Goal: Information Seeking & Learning: Learn about a topic

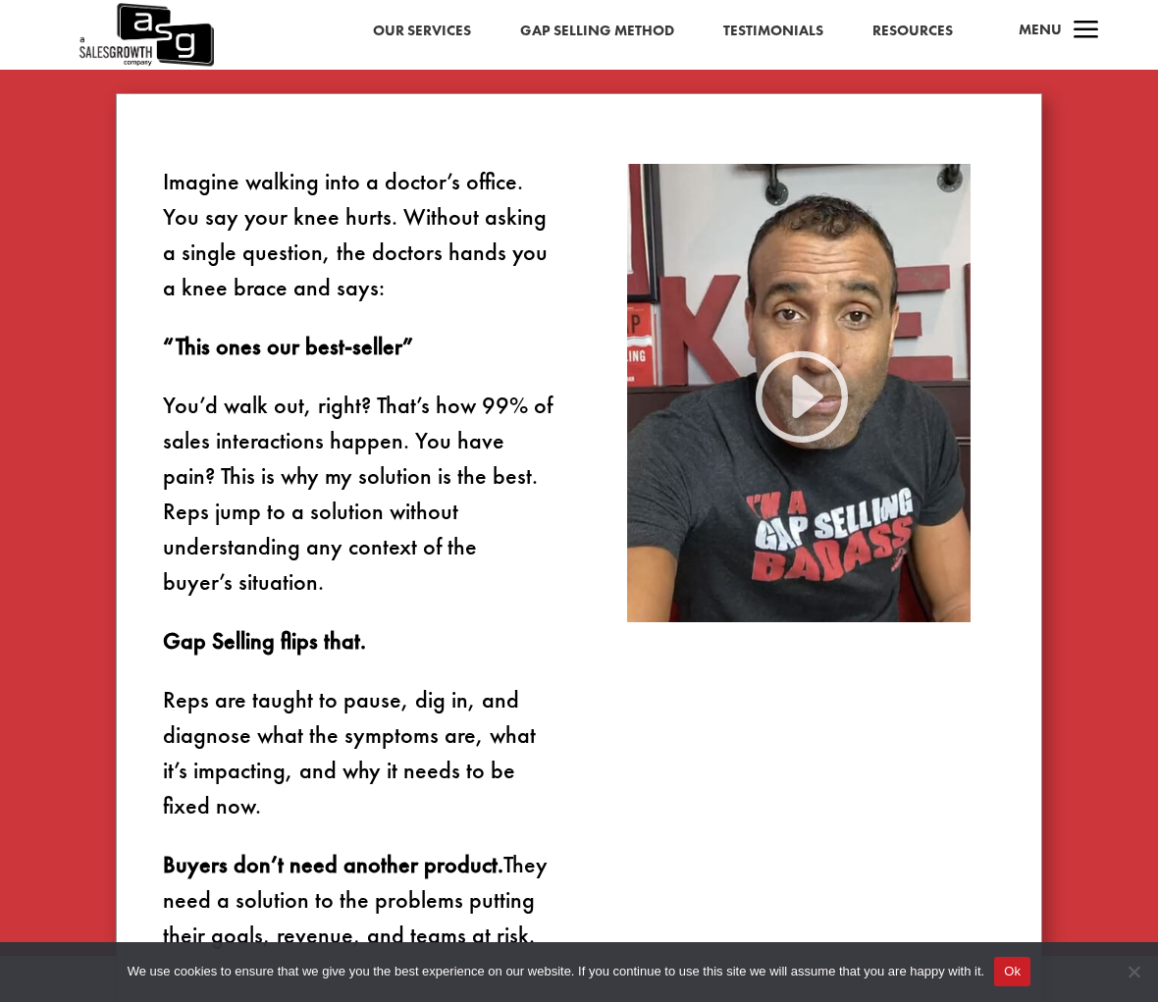
scroll to position [1171, 0]
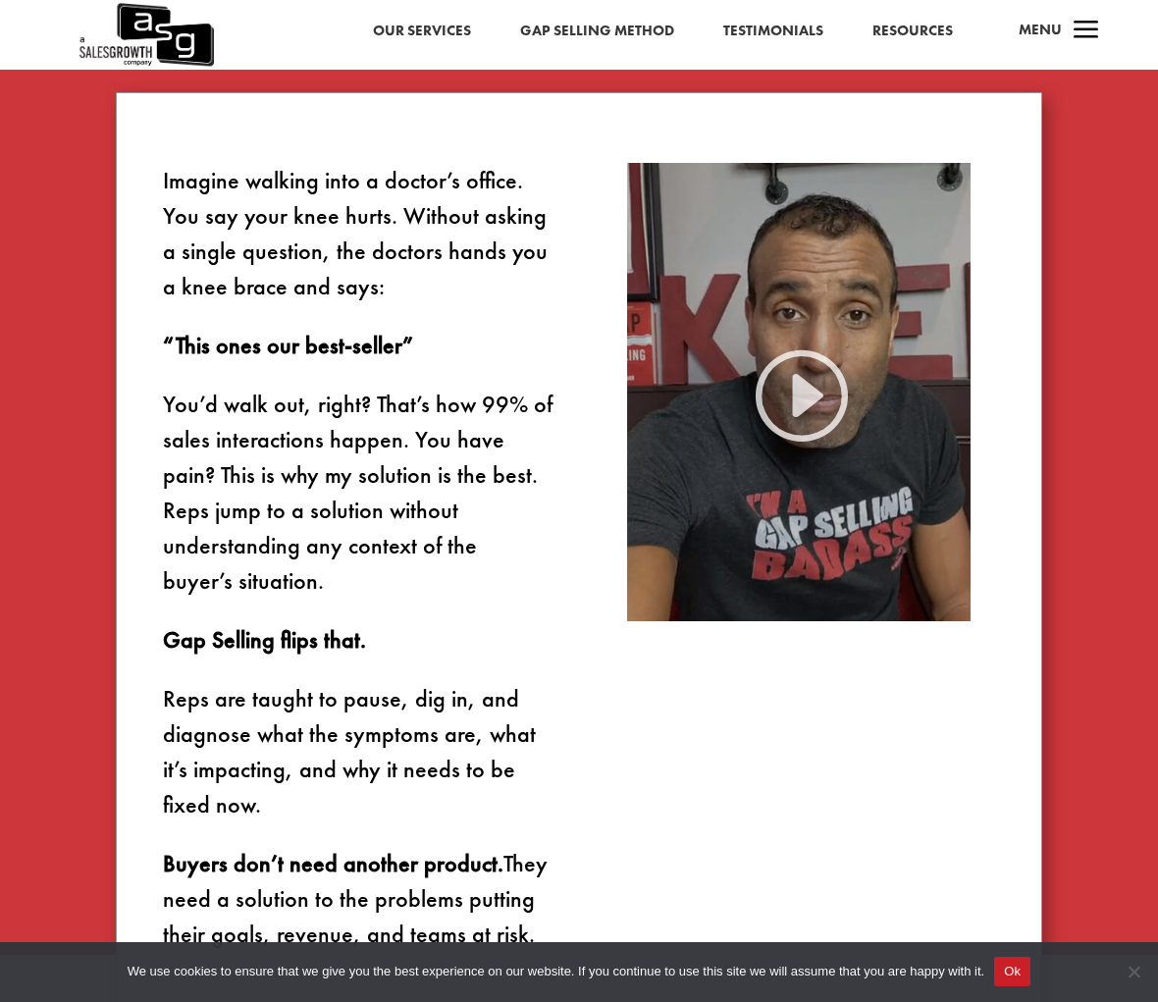
click at [798, 389] on img at bounding box center [799, 392] width 344 height 458
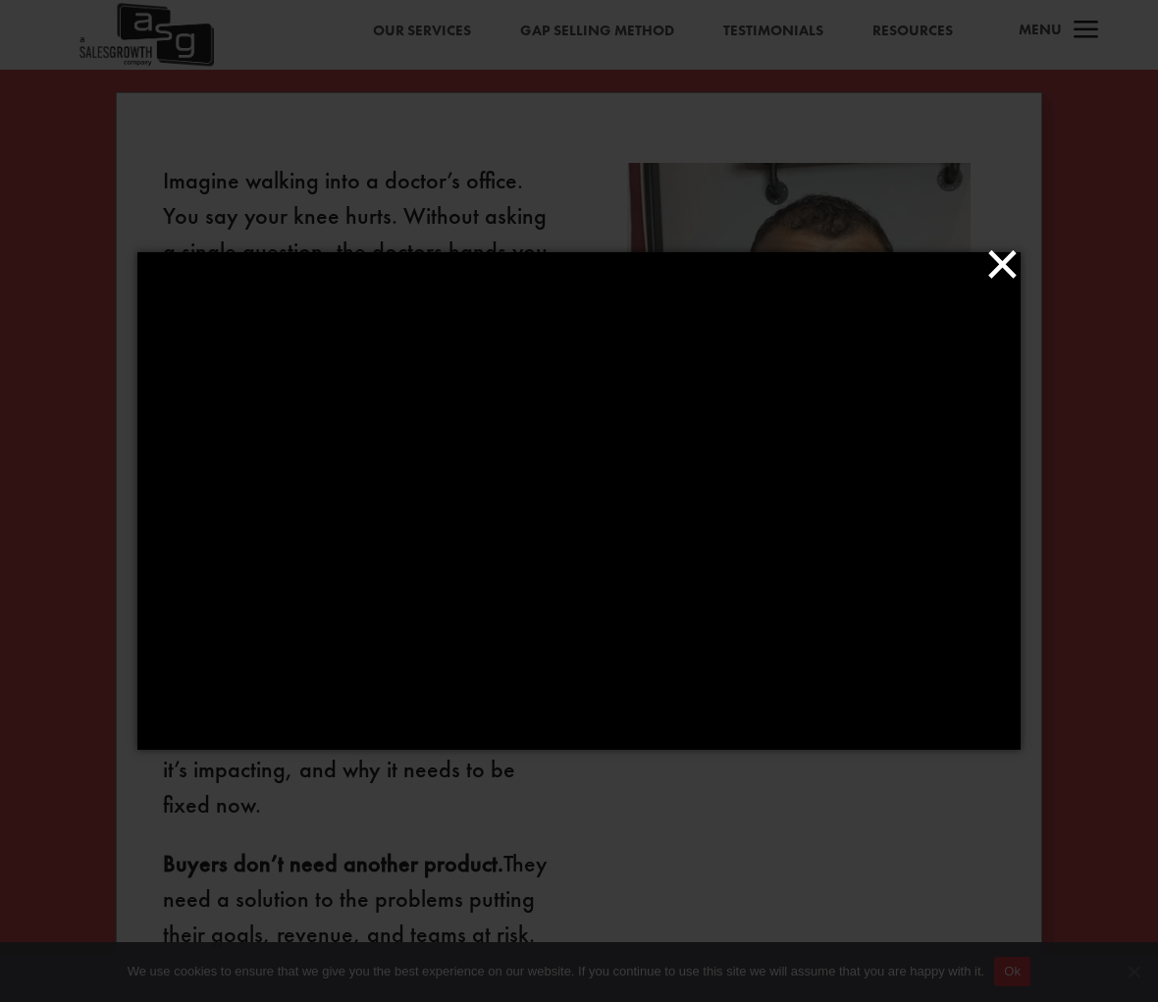
click at [980, 278] on button "×" at bounding box center [584, 263] width 883 height 43
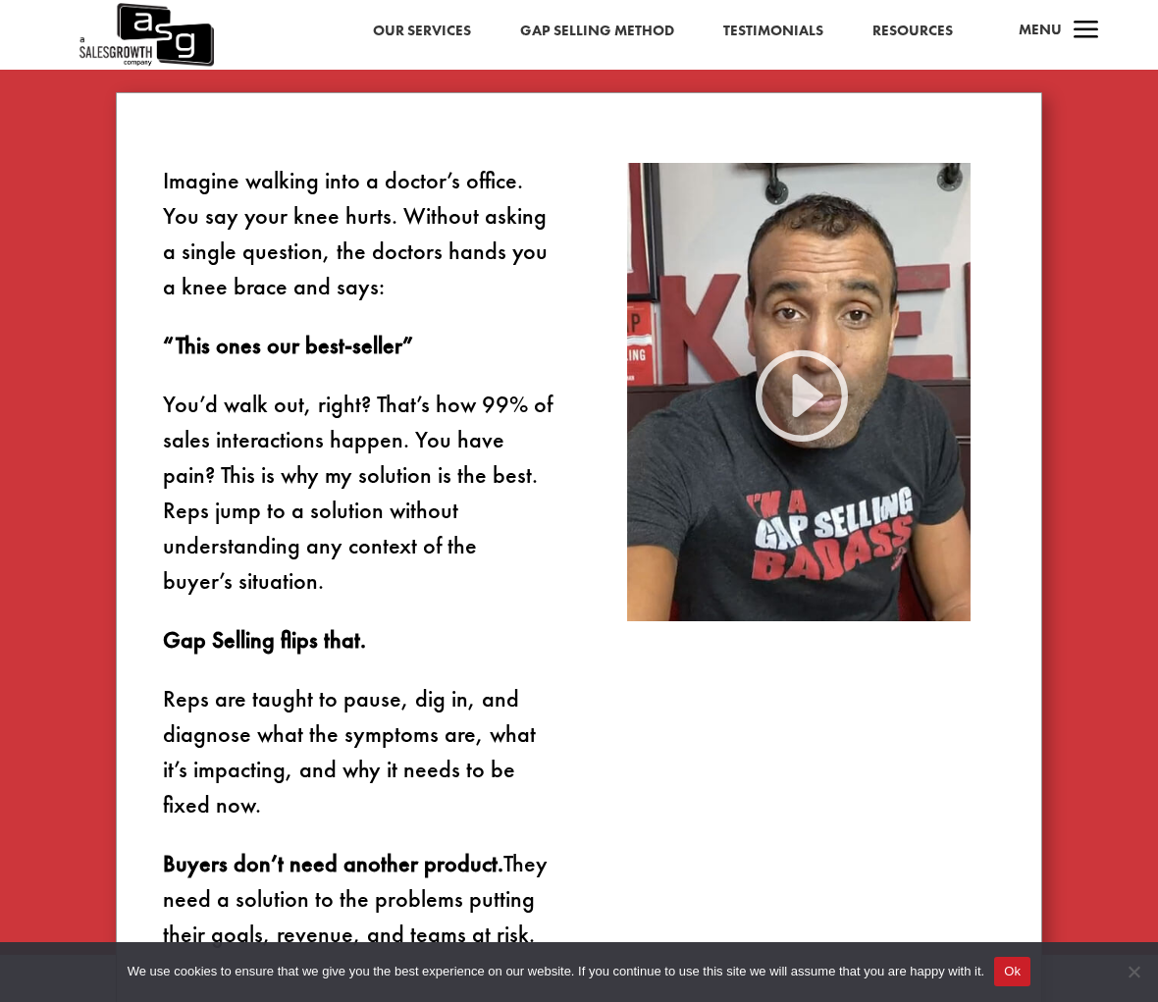
click at [1031, 976] on button "Ok" at bounding box center [1012, 971] width 36 height 29
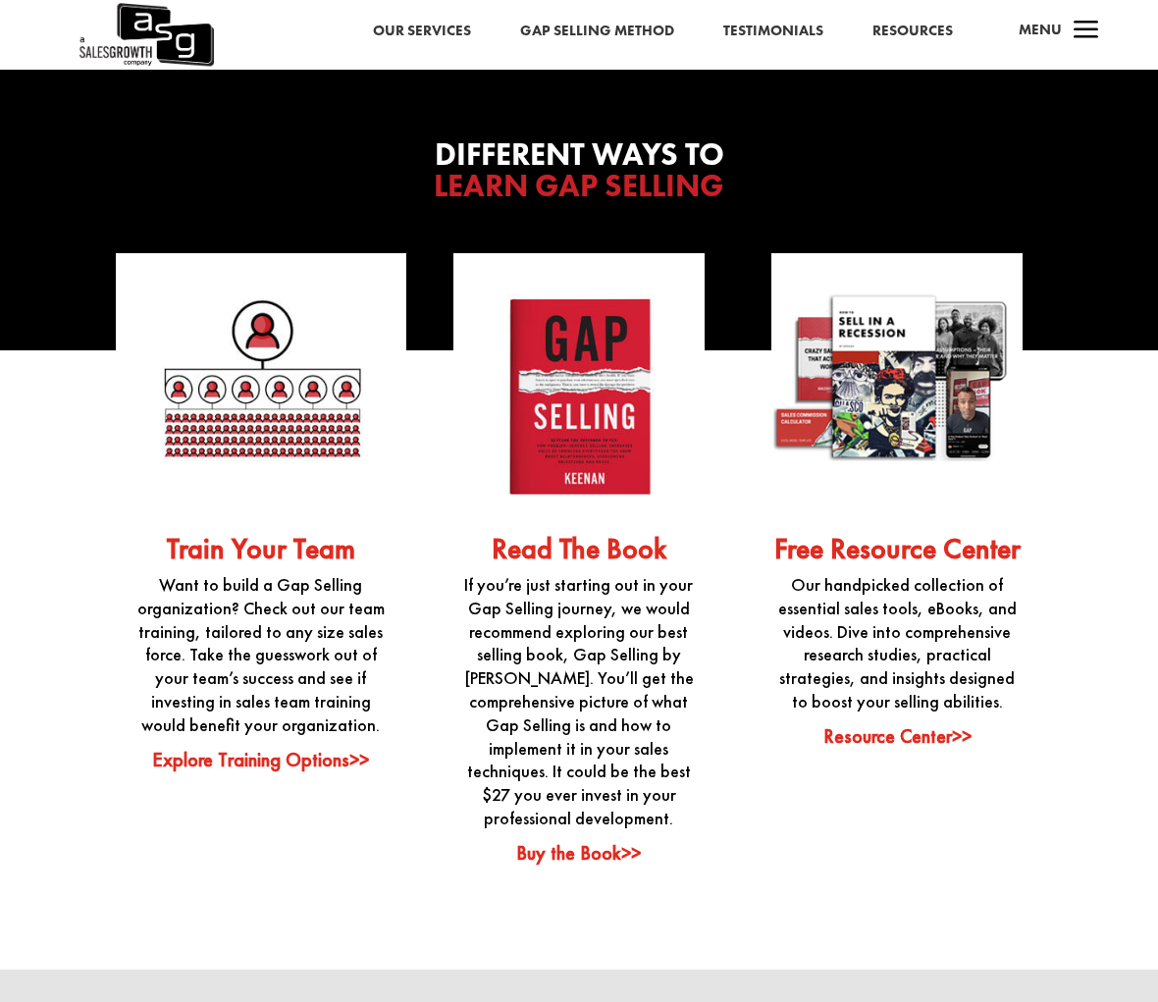
scroll to position [4531, 0]
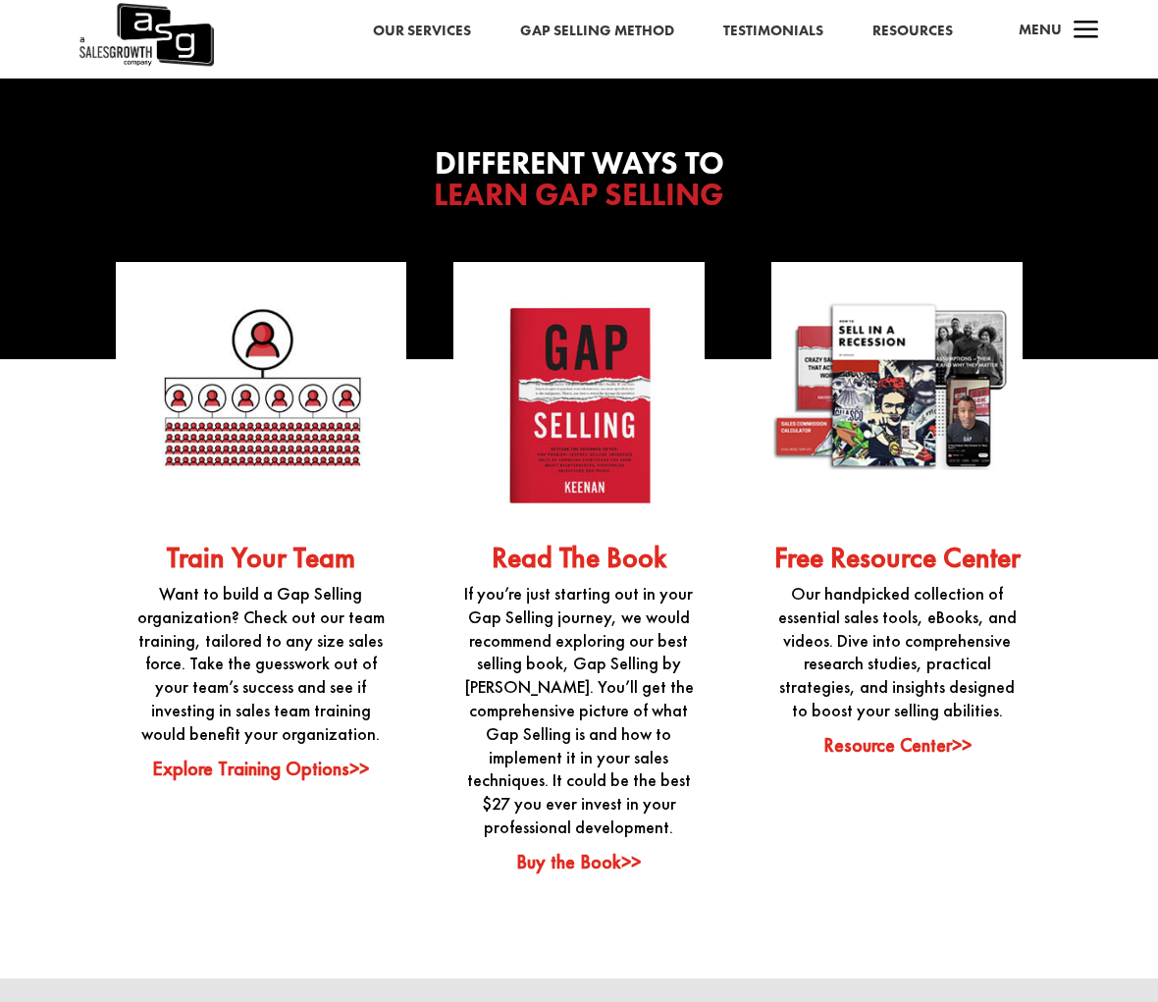
click at [598, 365] on img at bounding box center [578, 387] width 251 height 251
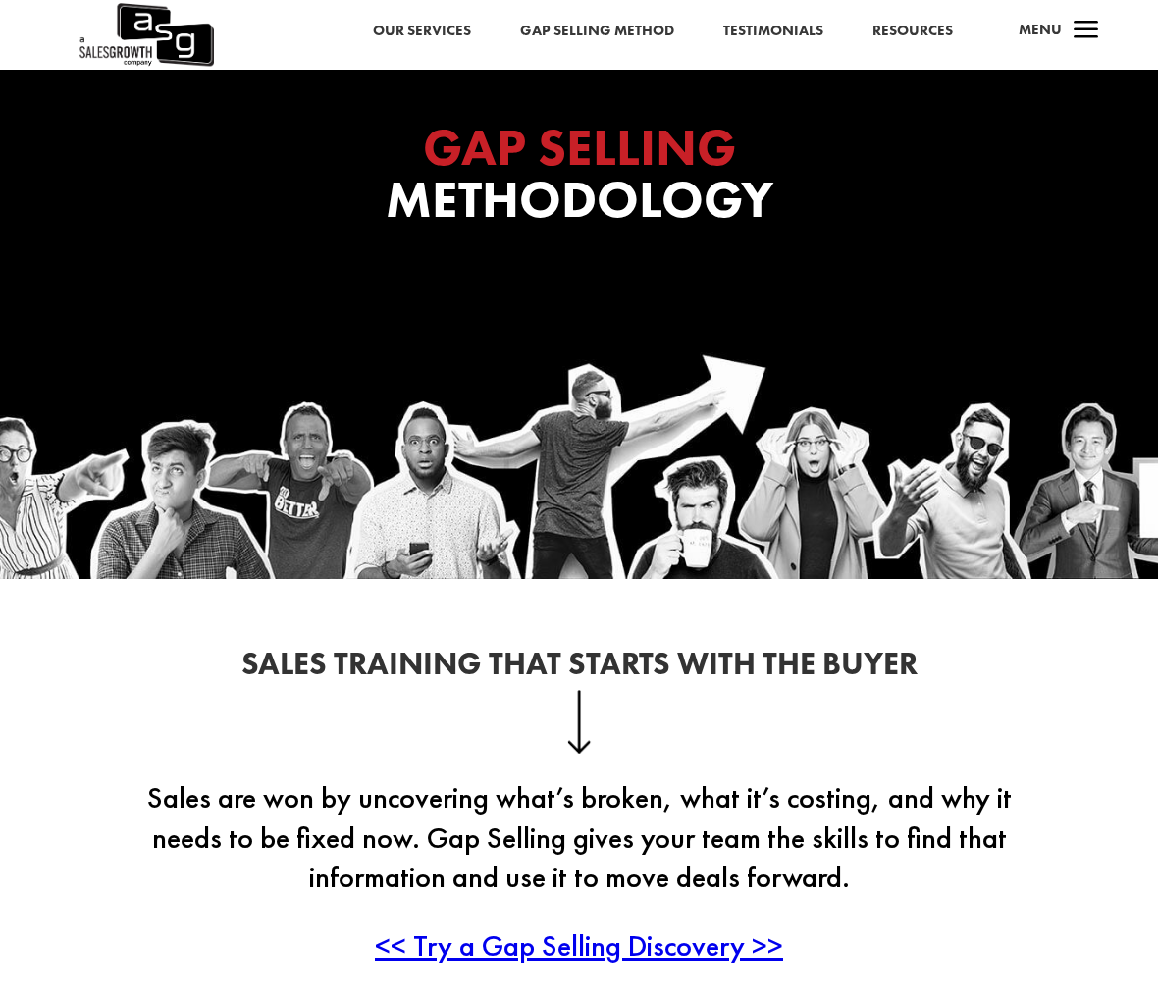
scroll to position [0, 0]
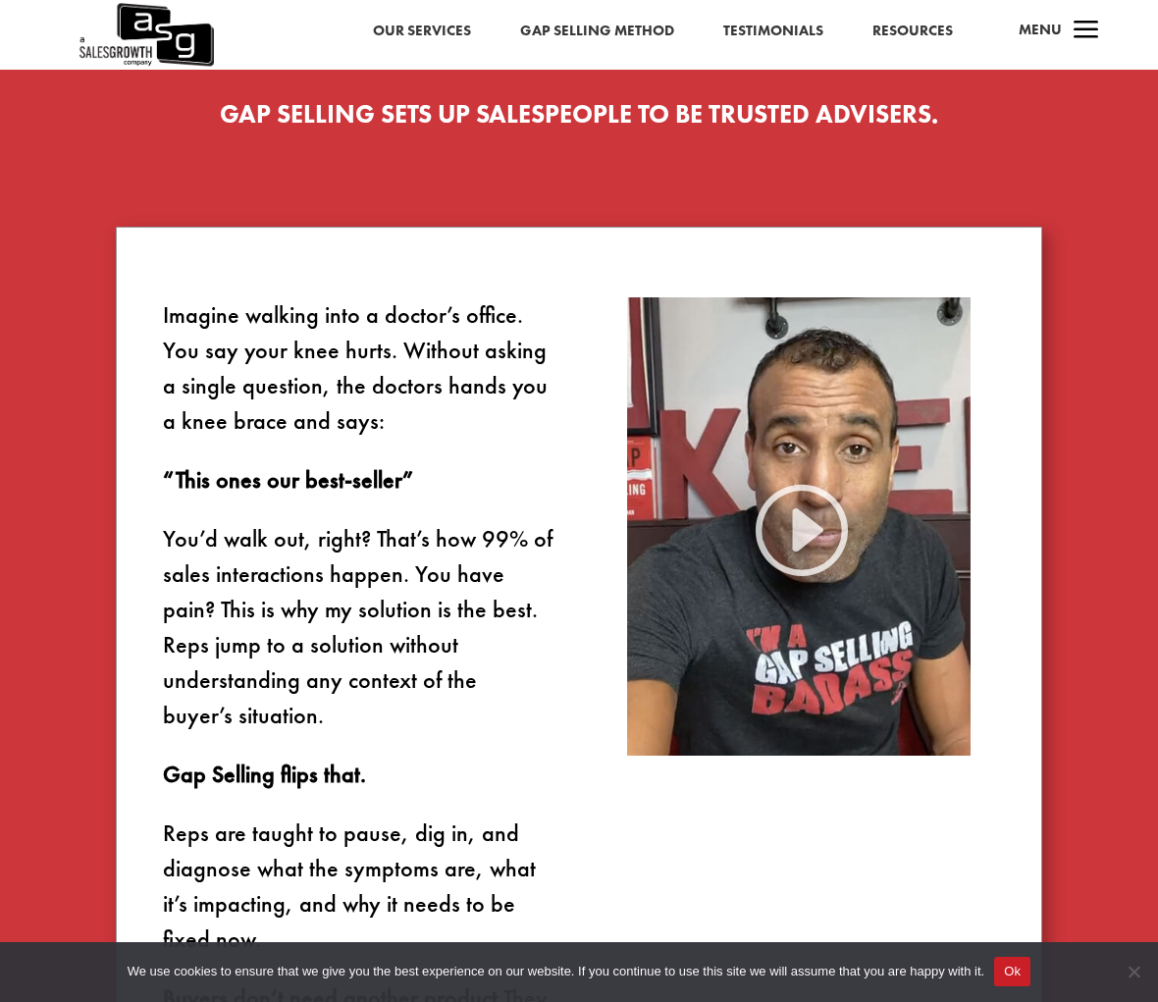
scroll to position [916, 0]
